Goal: Task Accomplishment & Management: Complete application form

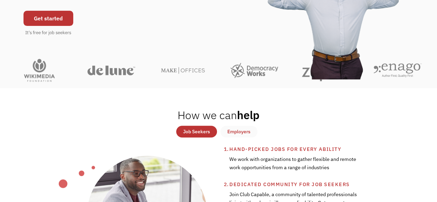
scroll to position [117, 0]
click at [32, 13] on link "Get started" at bounding box center [49, 17] width 50 height 15
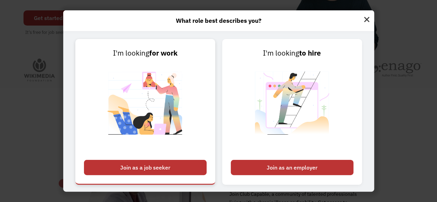
click at [180, 160] on link "I'm looking for work Join as a job seeker" at bounding box center [145, 112] width 140 height 146
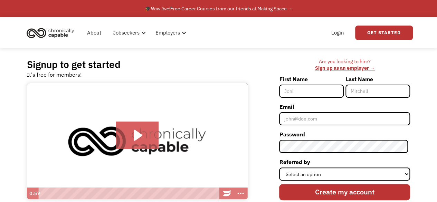
scroll to position [21, 0]
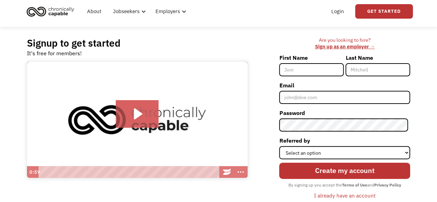
click at [297, 72] on input "First Name" at bounding box center [311, 69] width 65 height 13
click at [321, 4] on div "Login Get Started" at bounding box center [324, 11] width 177 height 22
click at [307, 72] on input "First Name" at bounding box center [311, 69] width 65 height 13
type input "[PERSON_NAME]"
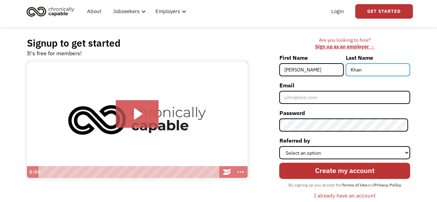
type input "Khan"
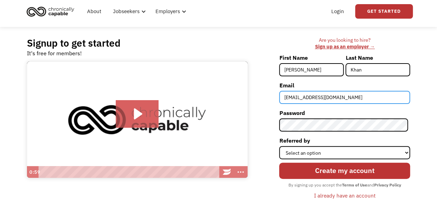
type input "[EMAIL_ADDRESS][DOMAIN_NAME]"
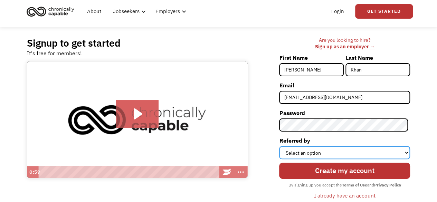
click at [290, 153] on select "Select an option Instagram Facebook Twitter Search Engine News Article Word of …" at bounding box center [344, 152] width 131 height 13
select select "Search Engine"
click at [281, 146] on select "Select an option Instagram Facebook Twitter Search Engine News Article Word of …" at bounding box center [344, 152] width 131 height 13
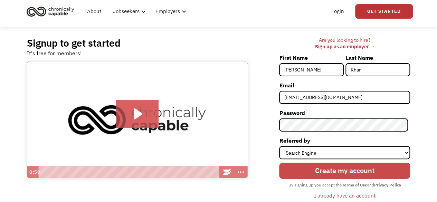
click at [310, 171] on input "Create my account" at bounding box center [344, 171] width 131 height 16
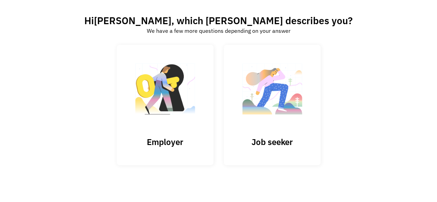
scroll to position [44, 0]
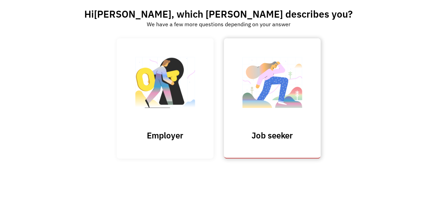
click at [268, 97] on img at bounding box center [272, 85] width 69 height 67
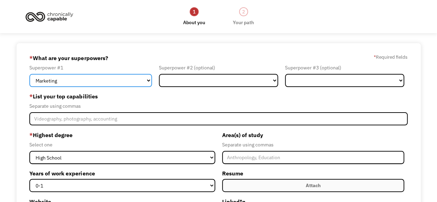
click at [139, 81] on select "Marketing Human Resources Finance Technology Operations Sales Industrial & Manu…" at bounding box center [90, 80] width 123 height 13
select select "Technology"
click at [29, 74] on select "Marketing Human Resources Finance Technology Operations Sales Industrial & Manu…" at bounding box center [90, 80] width 123 height 13
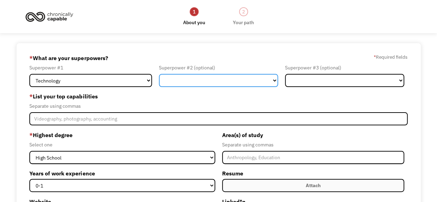
click at [189, 74] on select "Marketing Human Resources Finance Technology Operations Sales Industrial & Manu…" at bounding box center [218, 80] width 119 height 13
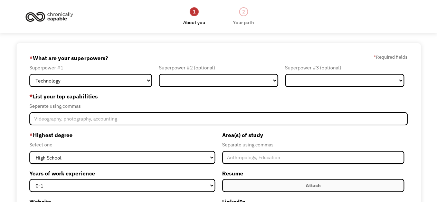
click at [182, 53] on div "* What are your superpowers? * Required fields" at bounding box center [218, 58] width 378 height 11
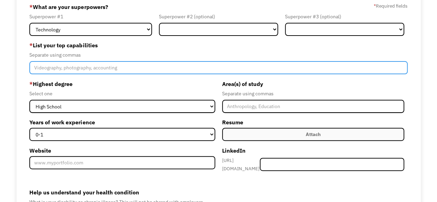
click at [174, 72] on input "Member-Create-Step1" at bounding box center [218, 67] width 378 height 13
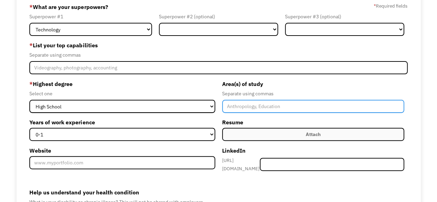
click at [239, 105] on input "Member-Create-Step1" at bounding box center [313, 106] width 182 height 13
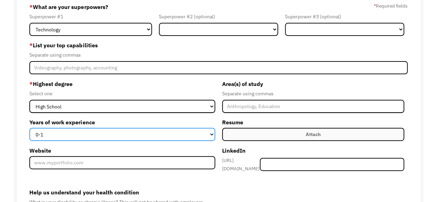
click at [183, 130] on select "0-1 2-4 5-10 11-15 15+" at bounding box center [122, 134] width 186 height 13
click at [182, 132] on select "0-1 2-4 5-10 11-15 15+" at bounding box center [122, 134] width 186 height 13
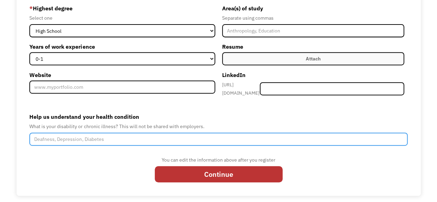
click at [170, 139] on input "Help us understand your health condition" at bounding box center [218, 139] width 378 height 13
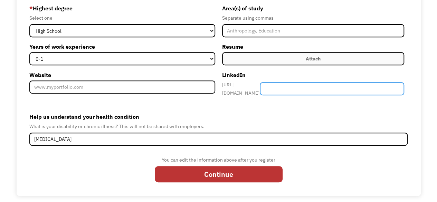
click at [341, 90] on input "Member-Create-Step1" at bounding box center [332, 88] width 144 height 13
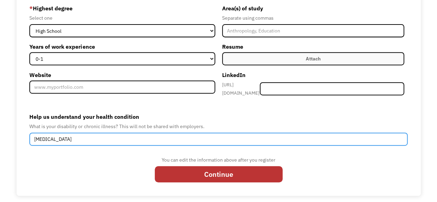
click at [200, 135] on input "Fibromyalgia" at bounding box center [218, 139] width 378 height 13
type input "Fibromyalgia, ASD, Selective Mutism"
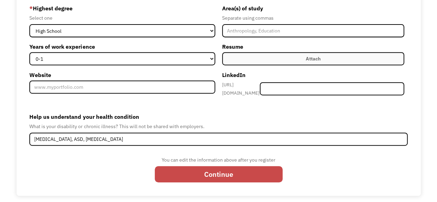
click at [195, 169] on input "Continue" at bounding box center [219, 174] width 128 height 16
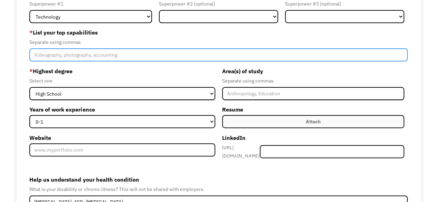
scroll to position [63, 0]
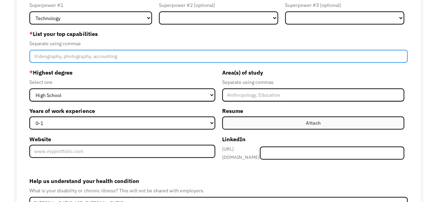
click at [130, 58] on input "Member-Create-Step1" at bounding box center [218, 56] width 378 height 13
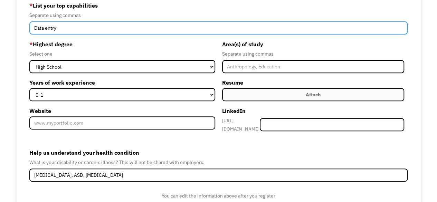
scroll to position [121, 0]
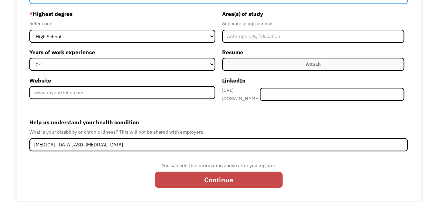
type input "Data entry"
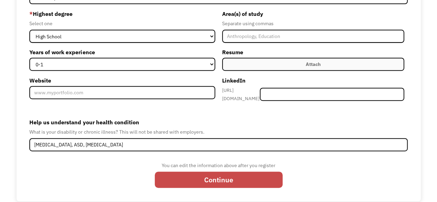
click at [223, 172] on input "Continue" at bounding box center [219, 180] width 128 height 16
type input "Please wait..."
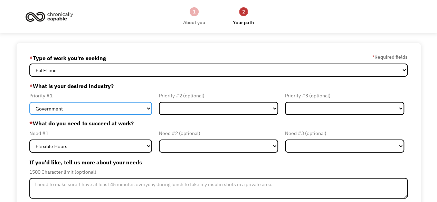
click at [100, 108] on select "Government Finance & Insurance Health & Social Care Tech & Engineering Creative…" at bounding box center [90, 108] width 123 height 13
select select "Health & Social Care"
click at [29, 102] on select "Government Finance & Insurance Health & Social Care Tech & Engineering Creative…" at bounding box center [90, 108] width 123 height 13
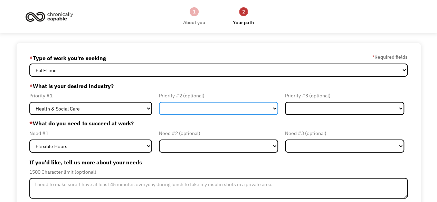
click at [181, 103] on select "Government Finance & Insurance Health & Social Care Tech & Engineering Creative…" at bounding box center [218, 108] width 119 height 13
select select "Creative & Design"
click at [159, 102] on select "Government Finance & Insurance Health & Social Care Tech & Engineering Creative…" at bounding box center [218, 108] width 119 height 13
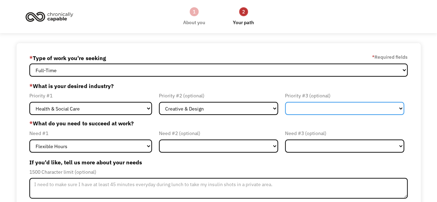
click at [319, 104] on select "Government Finance & Insurance Health & Social Care Tech & Engineering Creative…" at bounding box center [344, 108] width 119 height 13
select select "Administrative"
click at [285, 102] on select "Government Finance & Insurance Health & Social Care Tech & Engineering Creative…" at bounding box center [344, 108] width 119 height 13
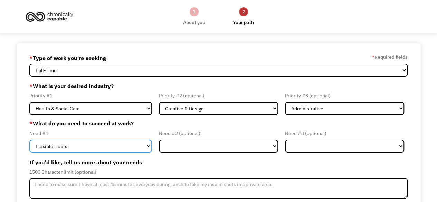
click at [102, 150] on select "Flexible Hours Remote Work Service Animal On-site Accommodations Visual Support…" at bounding box center [90, 146] width 123 height 13
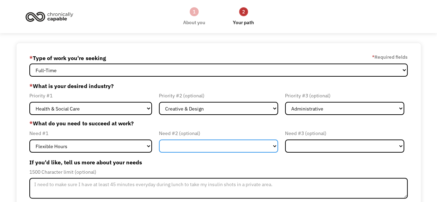
click at [180, 149] on select "Flexible Hours Remote Work Service Animal On-site Accommodations Visual Support…" at bounding box center [218, 146] width 119 height 13
select select "Remote Work"
click at [159, 140] on select "Flexible Hours Remote Work Service Animal On-site Accommodations Visual Support…" at bounding box center [218, 146] width 119 height 13
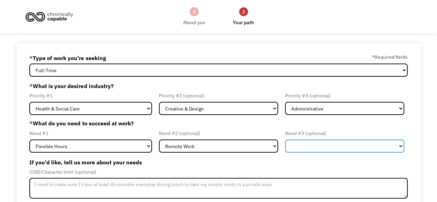
click at [341, 148] on select "Flexible Hours Remote Work Service Animal On-site Accommodations Visual Support…" at bounding box center [344, 146] width 119 height 13
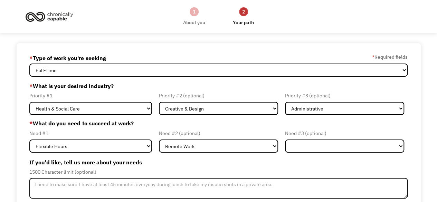
click at [349, 163] on label "If you'd like, tell us more about your needs" at bounding box center [218, 162] width 378 height 11
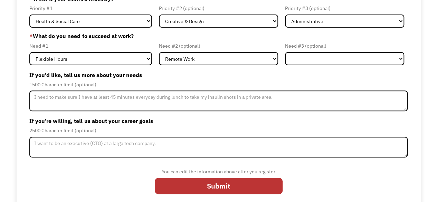
scroll to position [88, 0]
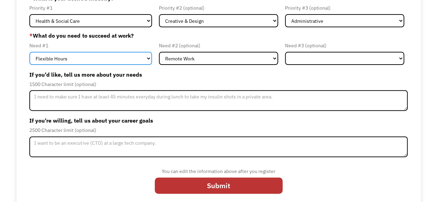
click at [131, 59] on select "Flexible Hours Remote Work Service Animal On-site Accommodations Visual Support…" at bounding box center [90, 58] width 123 height 13
select select "Remote Work"
click at [29, 52] on select "Flexible Hours Remote Work Service Animal On-site Accommodations Visual Support…" at bounding box center [90, 58] width 123 height 13
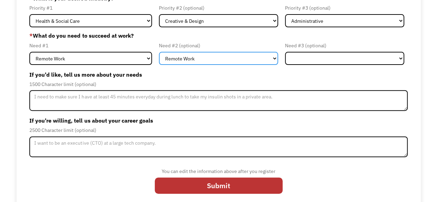
click at [188, 63] on select "Flexible Hours Remote Work Service Animal On-site Accommodations Visual Support…" at bounding box center [218, 58] width 119 height 13
select select "Flexible Hours"
click at [159, 52] on select "Flexible Hours Remote Work Service Animal On-site Accommodations Visual Support…" at bounding box center [218, 58] width 119 height 13
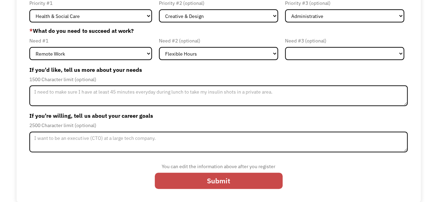
click at [215, 175] on input "Submit" at bounding box center [219, 181] width 128 height 16
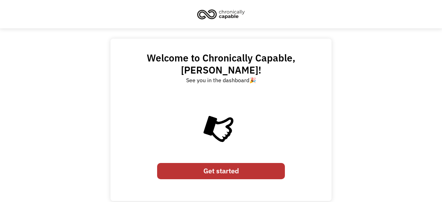
click at [217, 163] on link "Get started" at bounding box center [221, 171] width 128 height 16
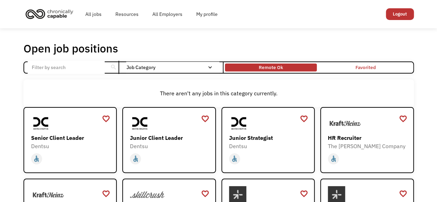
click at [251, 65] on div "Remote Ok" at bounding box center [271, 67] width 92 height 4
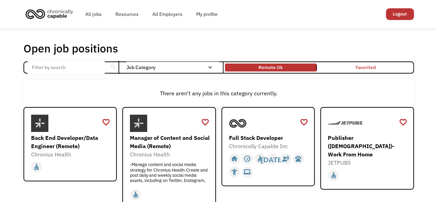
scroll to position [49, 0]
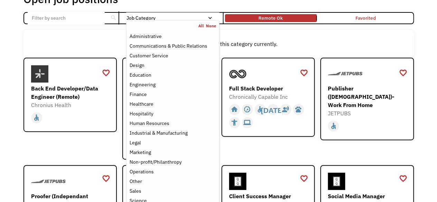
click at [134, 22] on nav "All None Administrative Communications & Public Relations Customer Service Desi…" at bounding box center [172, 124] width 93 height 208
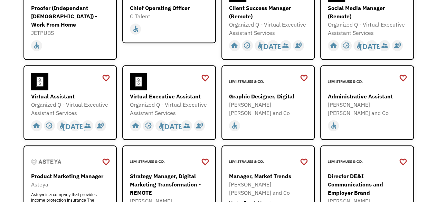
scroll to position [238, 0]
click at [245, 78] on img at bounding box center [246, 81] width 35 height 17
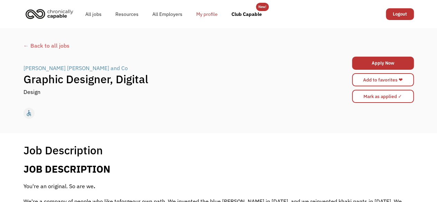
click at [204, 14] on link "My profile" at bounding box center [206, 14] width 35 height 22
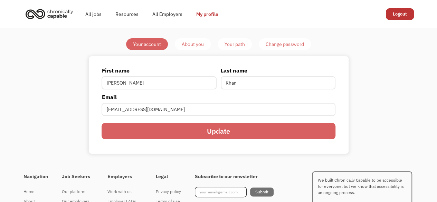
click at [192, 48] on link "About you" at bounding box center [193, 44] width 36 height 12
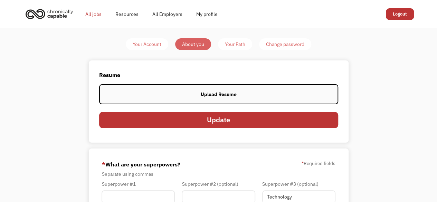
click at [88, 15] on link "All jobs" at bounding box center [93, 14] width 30 height 22
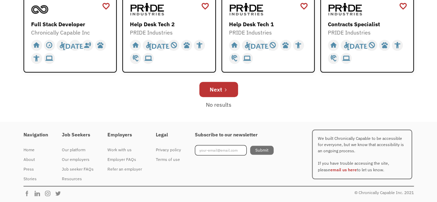
scroll to position [294, 0]
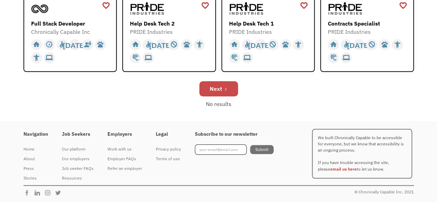
click at [219, 87] on div "Next" at bounding box center [216, 89] width 12 height 8
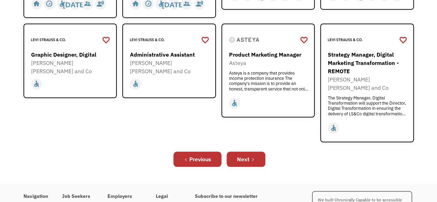
scroll to position [261, 0]
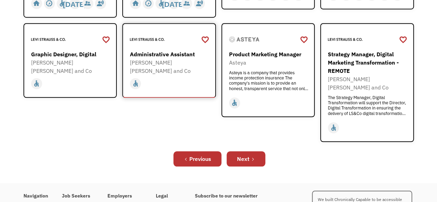
click at [188, 44] on div "Administrative Assistant [PERSON_NAME] [PERSON_NAME] and Co [URL][DOMAIN_NAME]" at bounding box center [170, 53] width 80 height 44
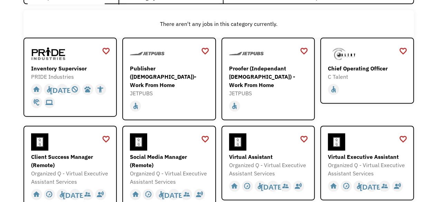
scroll to position [0, 0]
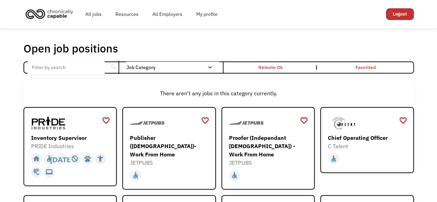
click at [111, 67] on div "search" at bounding box center [113, 67] width 7 height 10
click at [95, 67] on input "Email Form" at bounding box center [66, 67] width 77 height 13
click at [58, 8] on img "home" at bounding box center [50, 13] width 52 height 15
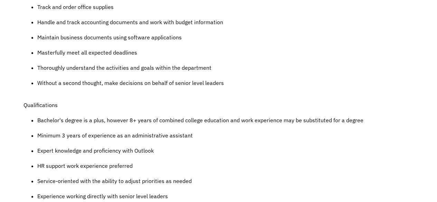
scroll to position [384, 0]
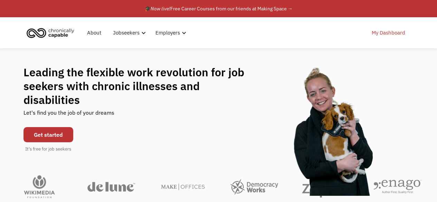
click at [376, 39] on link "My Dashboard" at bounding box center [389, 33] width 42 height 22
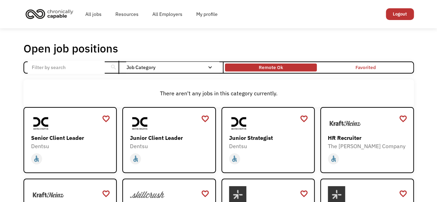
click at [272, 67] on div "Remote Ok" at bounding box center [271, 67] width 24 height 8
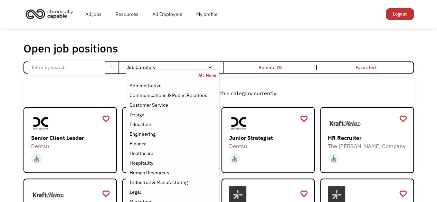
click at [201, 74] on link "All" at bounding box center [202, 76] width 8 height 6
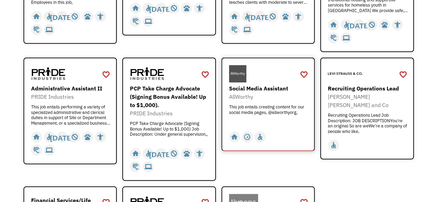
scroll to position [917, 0]
click at [259, 92] on div "AllWorthy" at bounding box center [269, 96] width 80 height 8
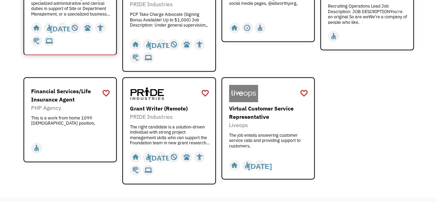
scroll to position [1079, 0]
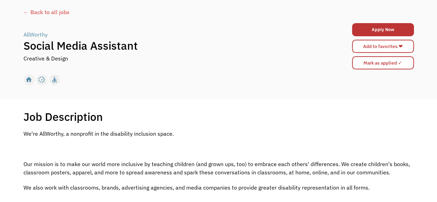
scroll to position [33, 0]
